Goal: Information Seeking & Learning: Find specific fact

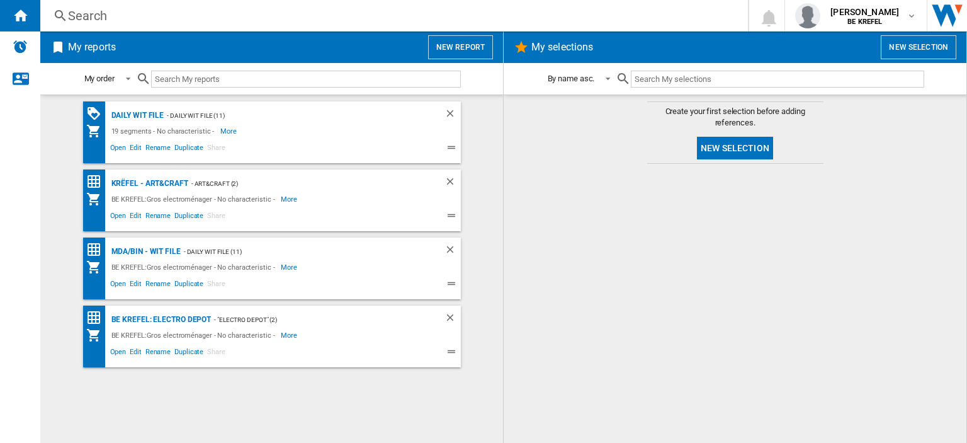
click at [132, 12] on div "Search" at bounding box center [391, 16] width 647 height 18
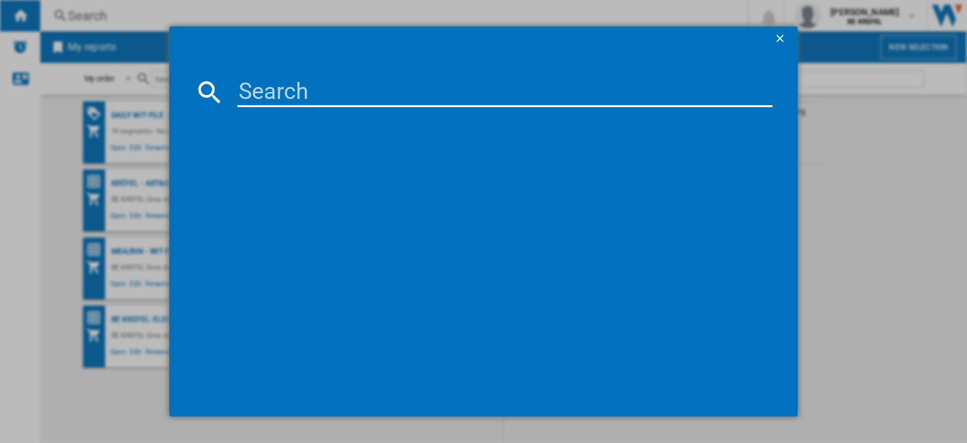
click at [248, 89] on input at bounding box center [504, 92] width 535 height 30
paste input "EA898DF1"
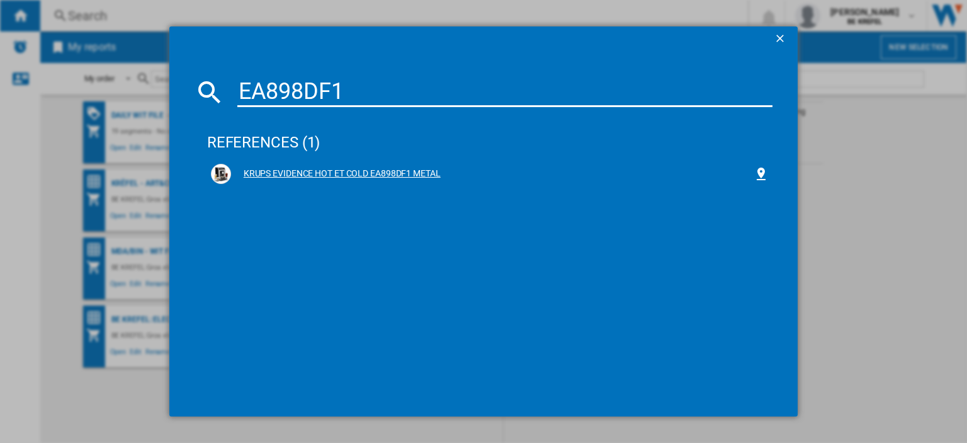
type input "EA898DF1"
click at [326, 177] on div "KRUPS EVIDENCE HOT ET COLD EA898DF1 METAL" at bounding box center [492, 174] width 523 height 13
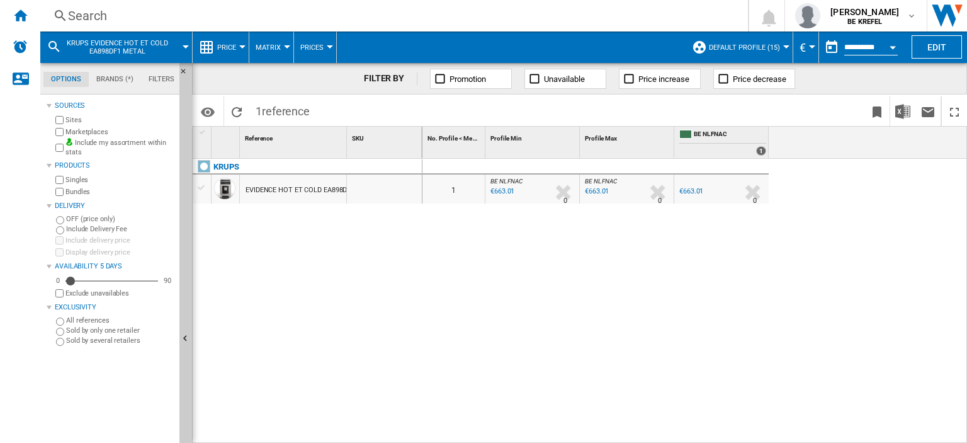
click at [692, 193] on div "€663.01" at bounding box center [692, 191] width 24 height 8
